Goal: Find specific page/section: Find specific page/section

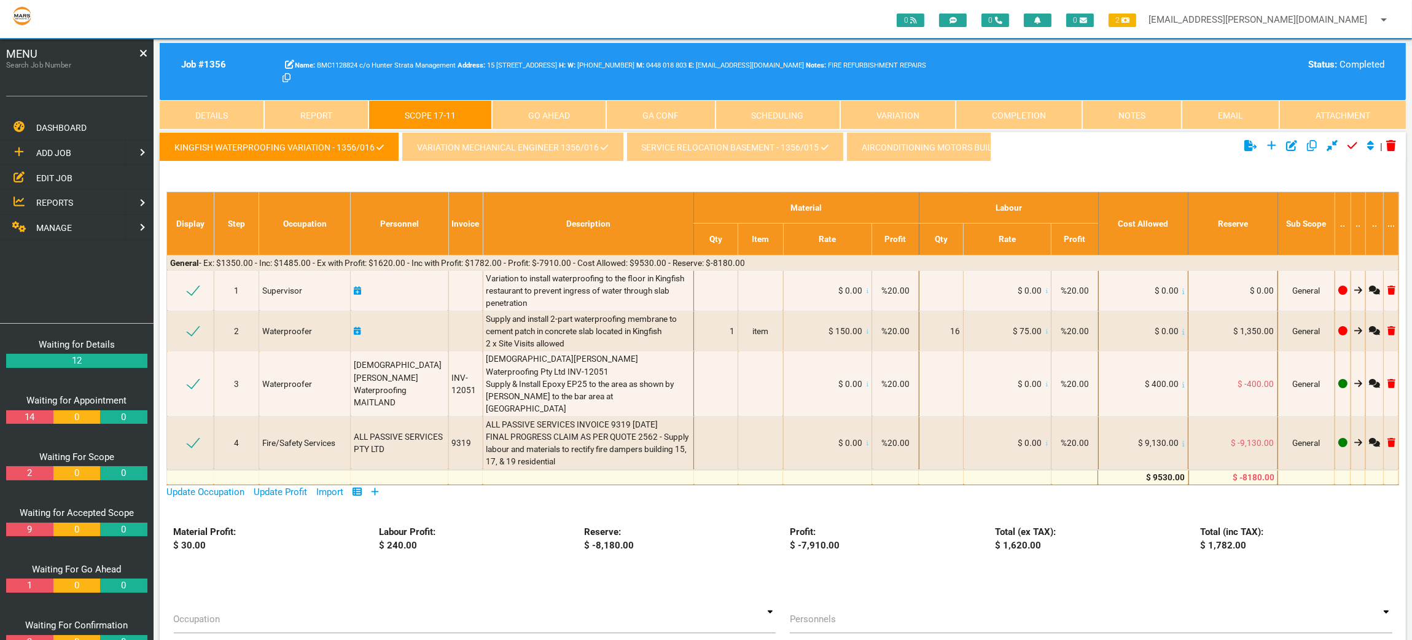
click at [91, 94] on input "Search Job Number" at bounding box center [76, 82] width 141 height 28
type input "1740"
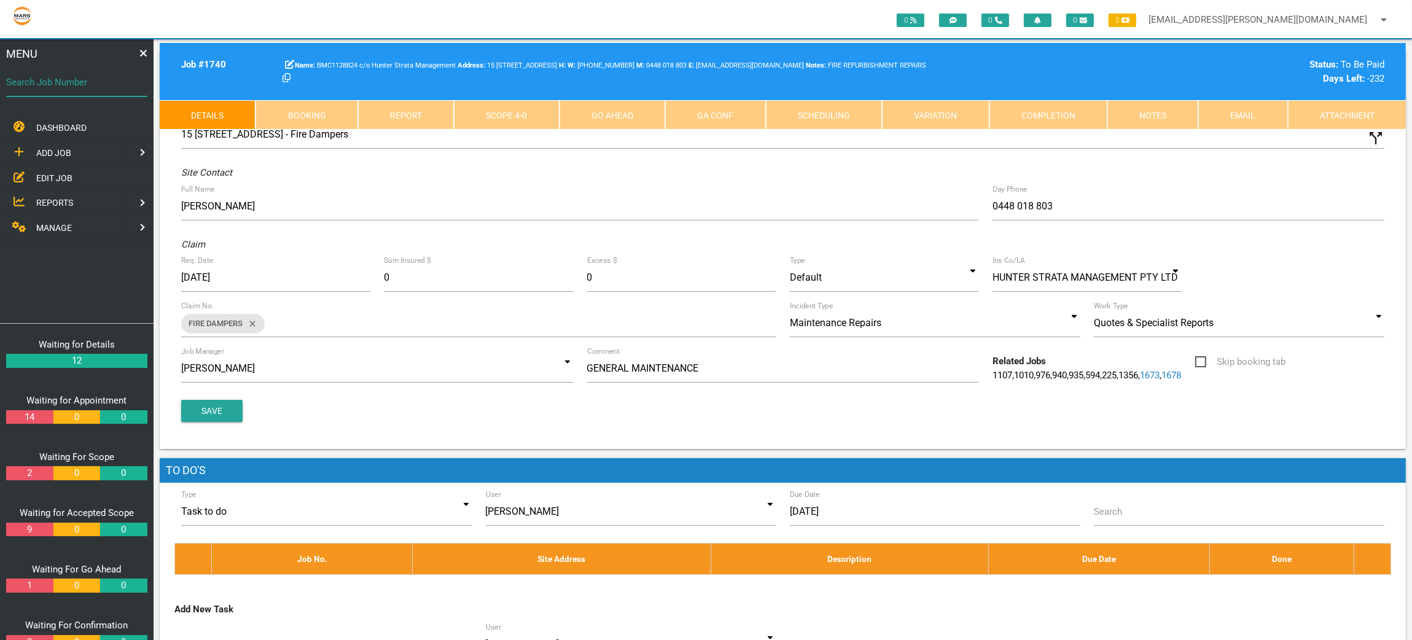
click at [31, 90] on input "Search Job Number" at bounding box center [76, 82] width 141 height 28
type input "1750"
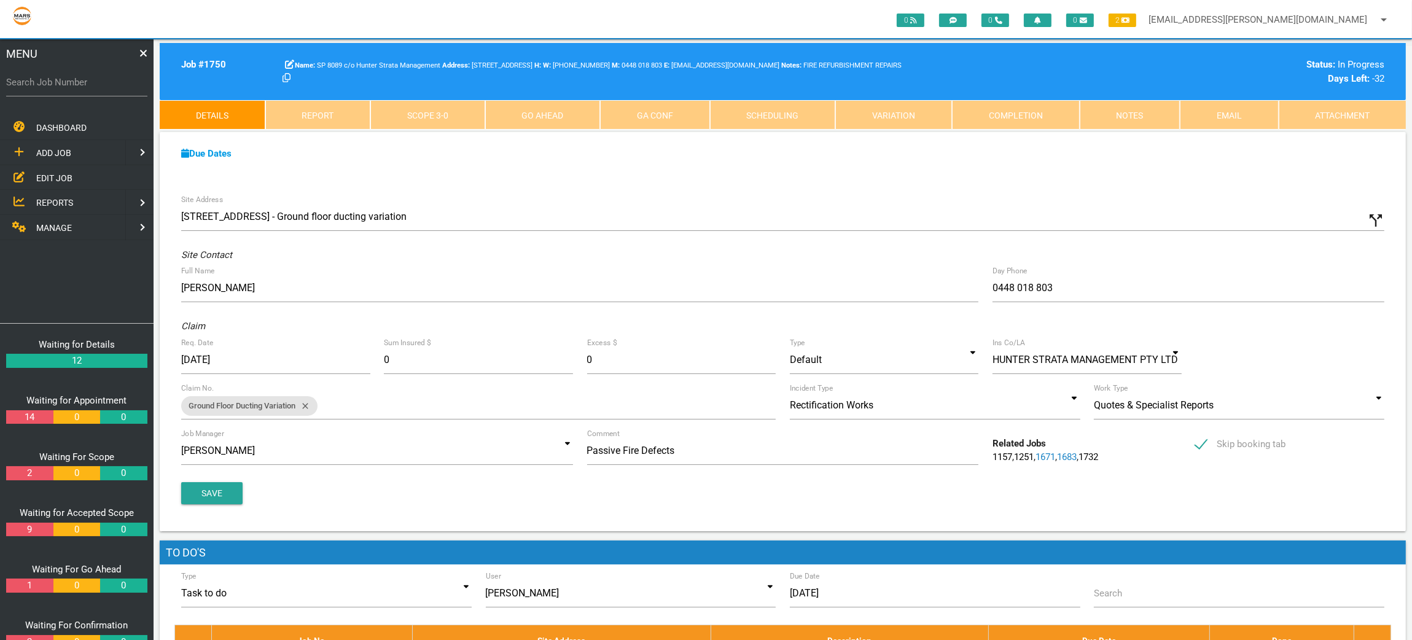
click at [1128, 112] on link "Notes" at bounding box center [1130, 114] width 101 height 29
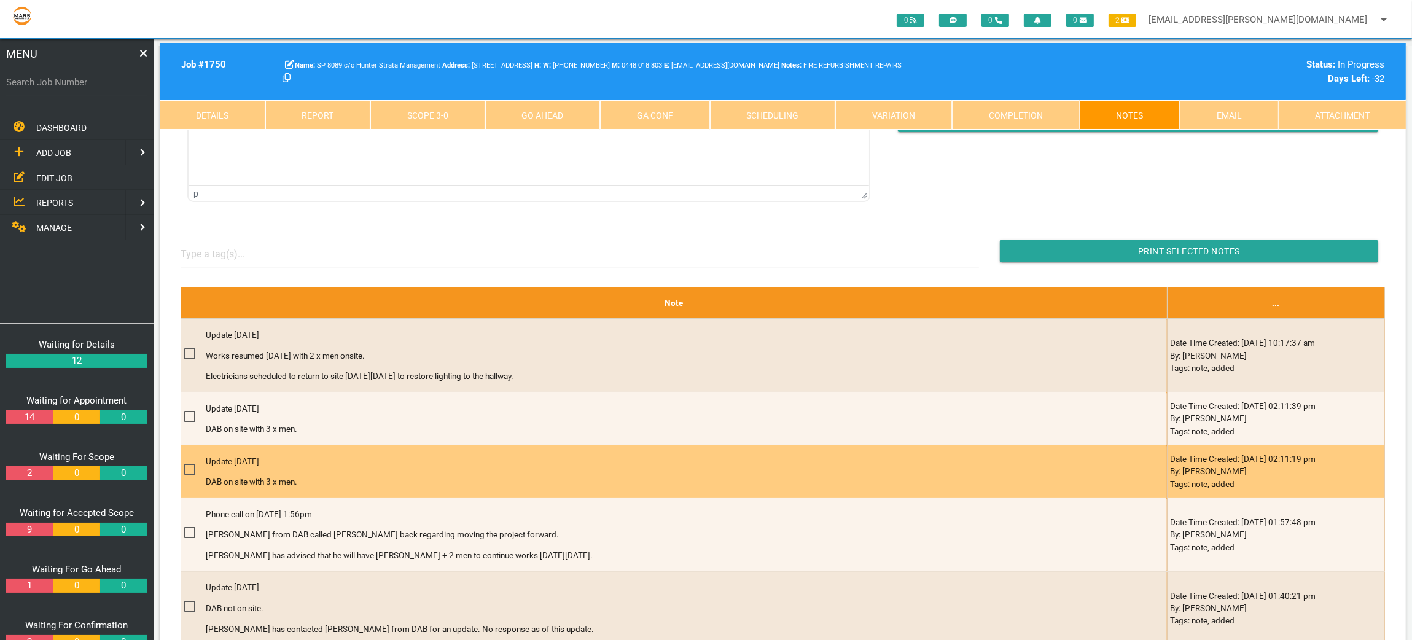
scroll to position [307, 0]
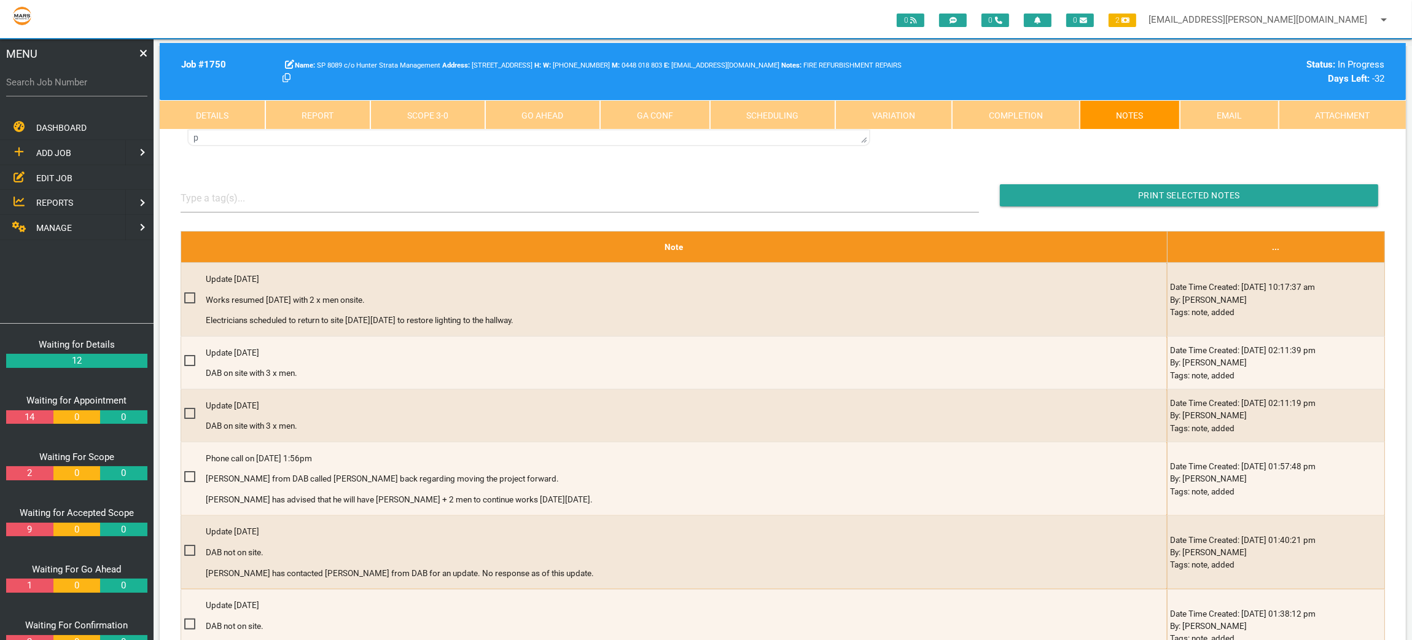
click at [894, 182] on form "To open the popup, press Shift+Enter To open the popup, press Shift+Enter To op…" at bounding box center [783, 639] width 1218 height 1601
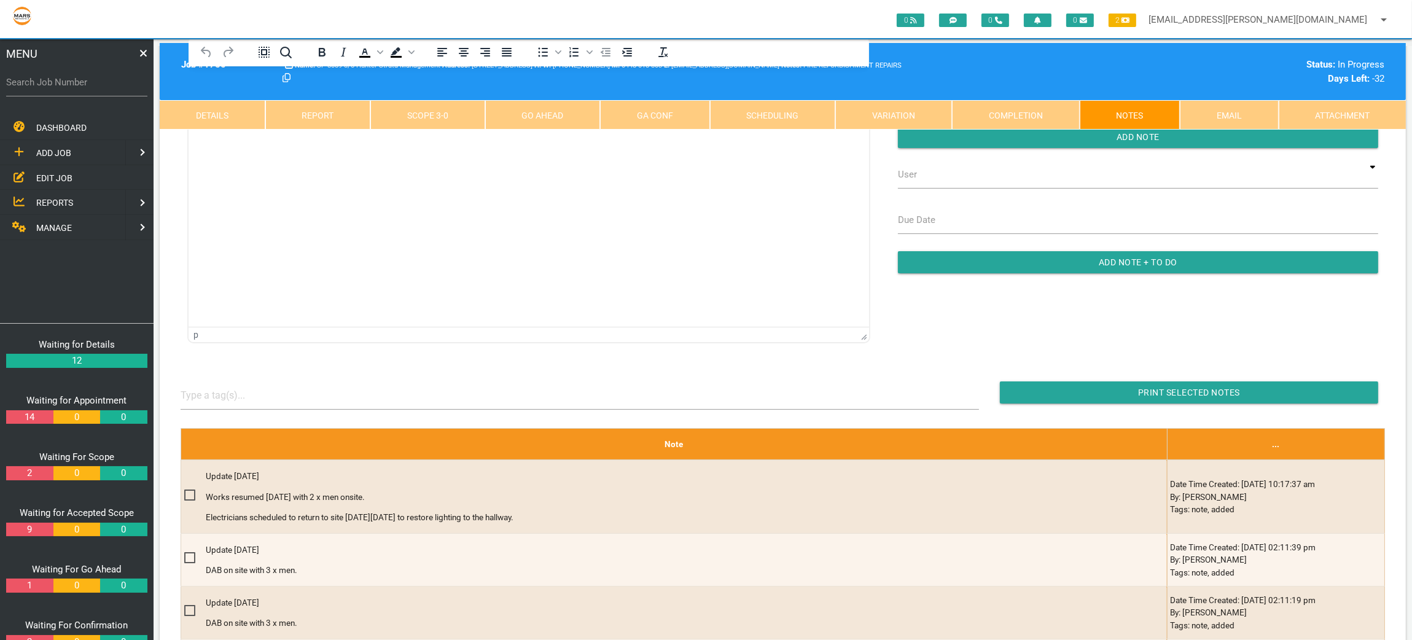
scroll to position [0, 0]
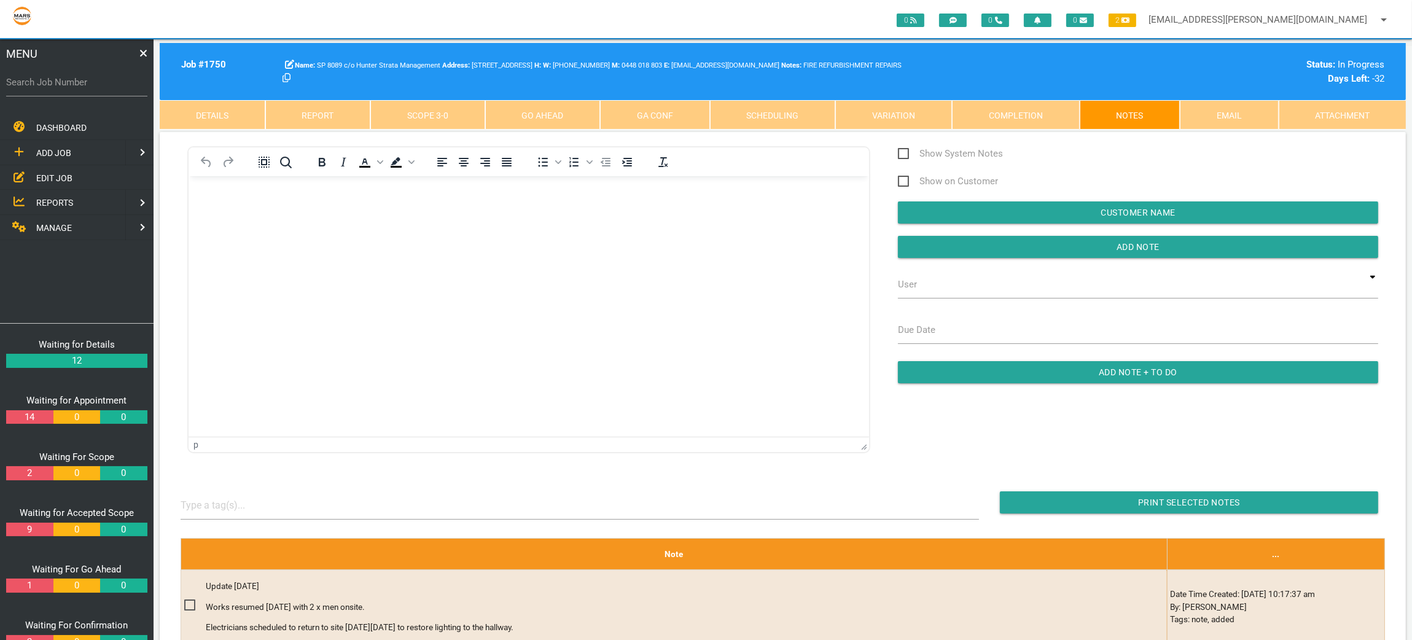
click at [1062, 174] on p "Show on Customer" at bounding box center [1138, 181] width 480 height 15
